Goal: Task Accomplishment & Management: Manage account settings

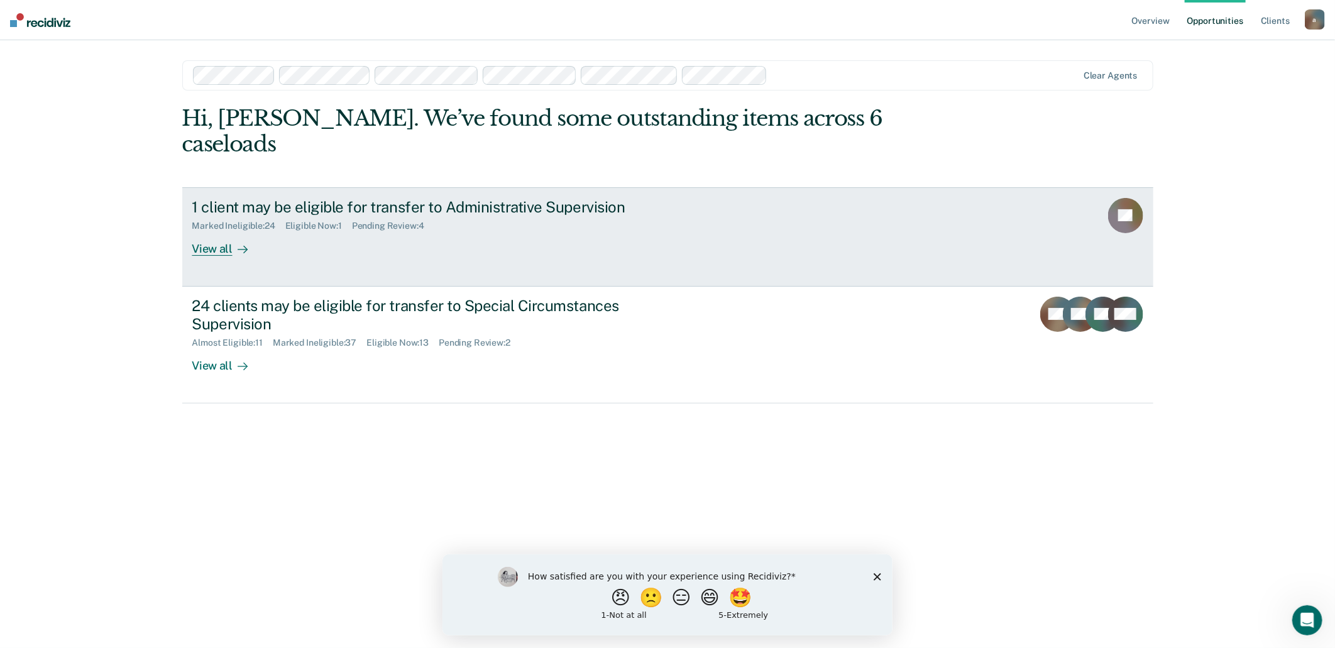
click at [319, 221] on div "Eligible Now : 1" at bounding box center [318, 226] width 67 height 11
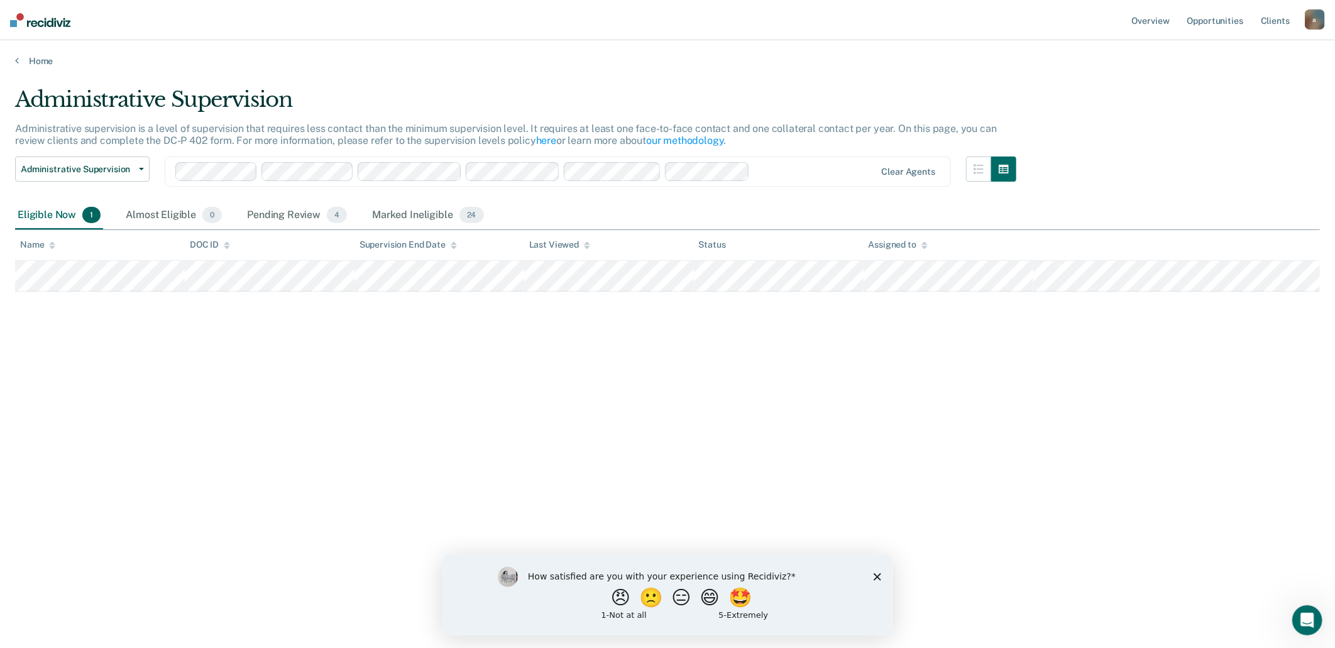
click at [878, 573] on icon "Close survey" at bounding box center [877, 576] width 8 height 8
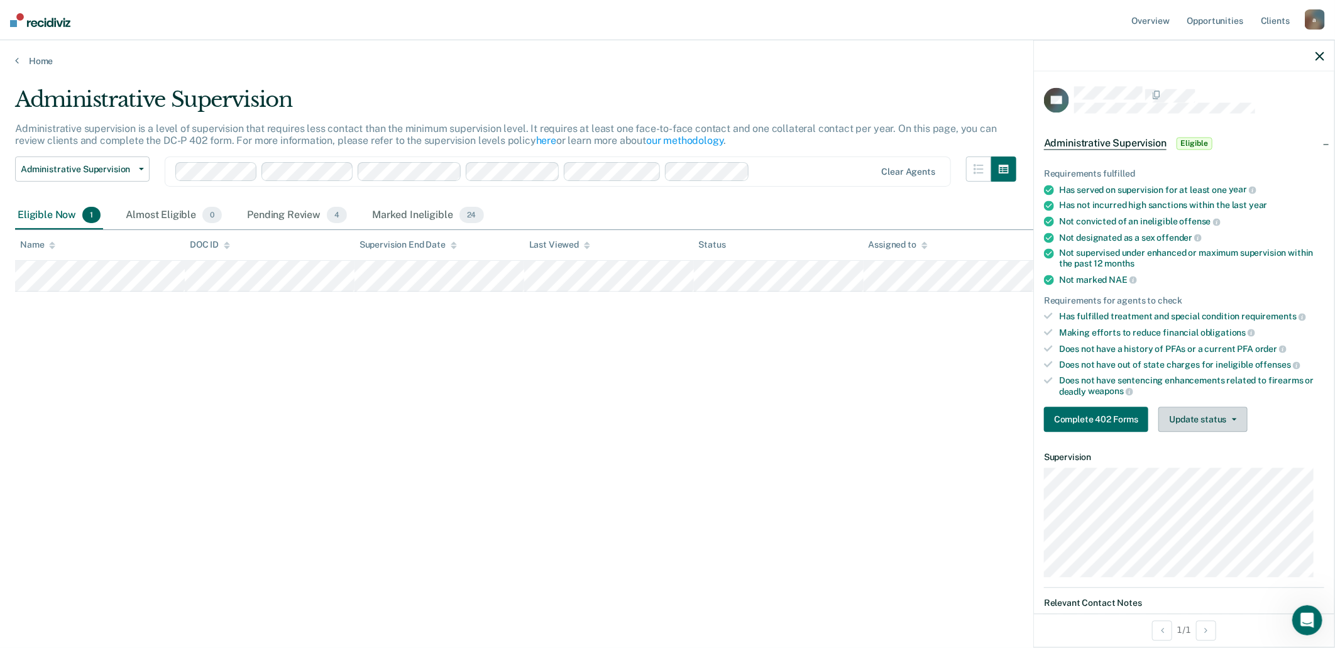
click at [1232, 418] on icon "button" at bounding box center [1233, 419] width 5 height 3
click at [1215, 460] on button "Mark Ineligible" at bounding box center [1219, 470] width 123 height 20
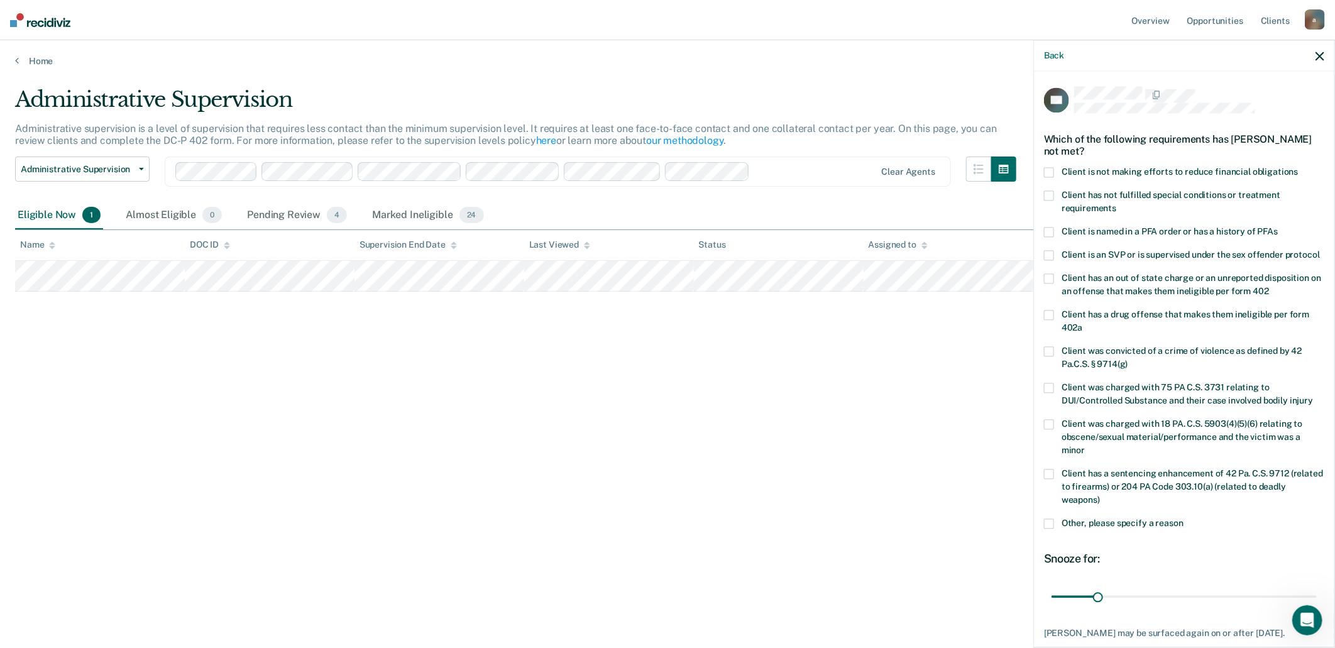
click at [1052, 170] on span at bounding box center [1049, 173] width 10 height 10
drag, startPoint x: 1097, startPoint y: 608, endPoint x: 1336, endPoint y: 675, distance: 248.6
type input "180"
click at [1316, 608] on input "range" at bounding box center [1183, 597] width 265 height 22
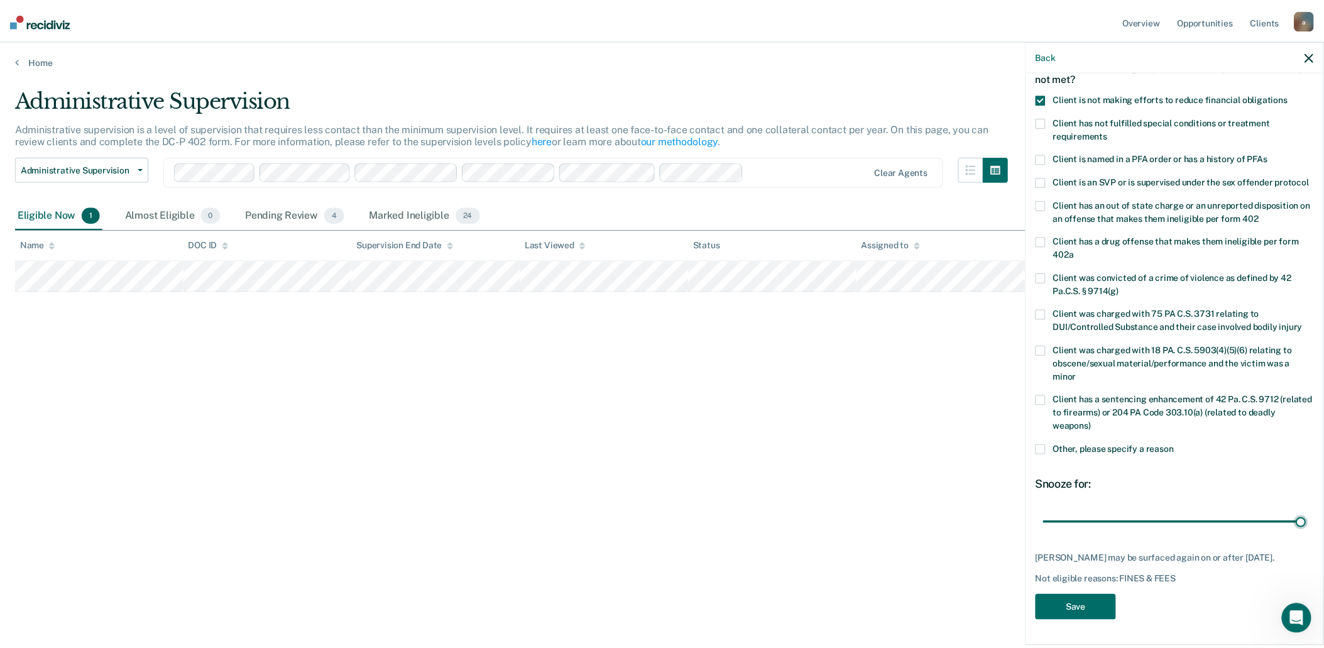
scroll to position [84, 0]
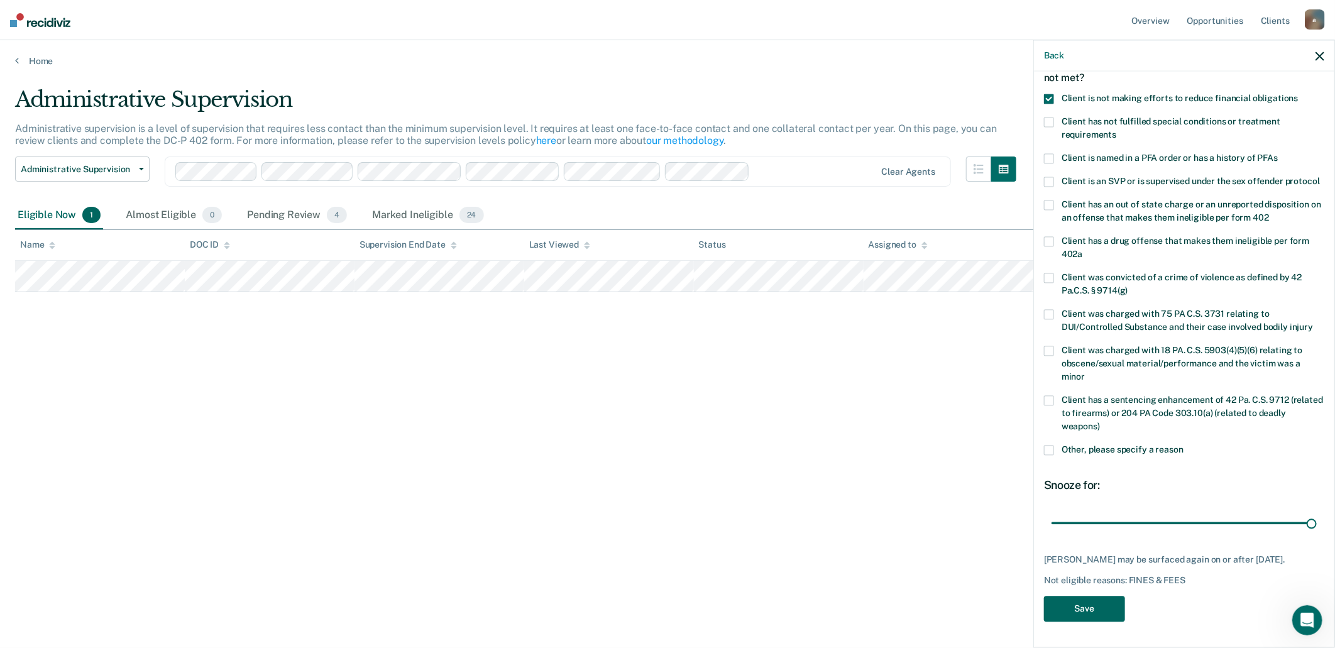
click at [1088, 603] on button "Save" at bounding box center [1084, 609] width 81 height 26
